Goal: Navigation & Orientation: Find specific page/section

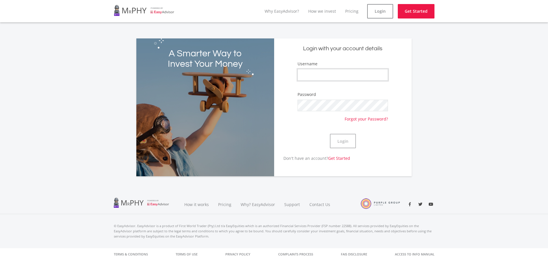
click at [338, 77] on input "Username" at bounding box center [342, 75] width 90 height 12
click at [417, 62] on div "A Smarter Way to Invest Your Money Login with your account details Username Pas…" at bounding box center [273, 103] width 329 height 145
click at [292, 10] on link "Why EasyAdvisor?" at bounding box center [281, 10] width 34 height 5
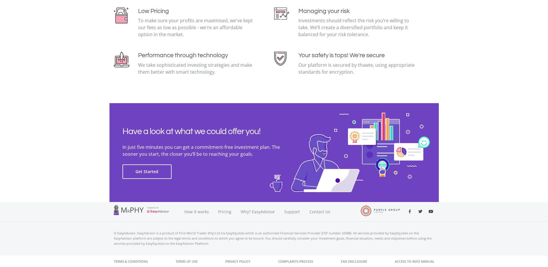
scroll to position [1252, 0]
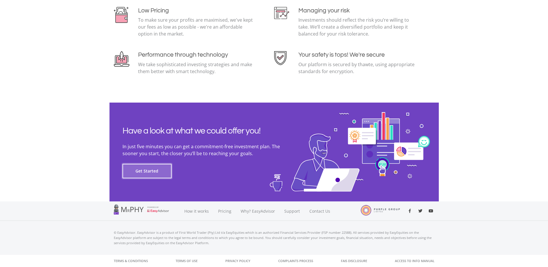
click at [156, 171] on button "Get Started" at bounding box center [146, 171] width 49 height 14
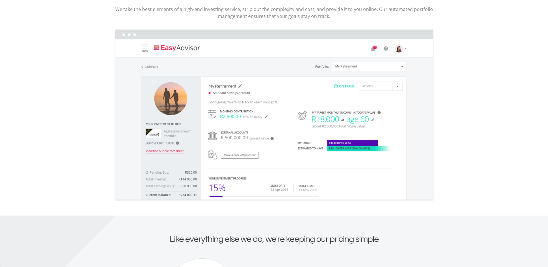
scroll to position [848, 0]
